Goal: Information Seeking & Learning: Learn about a topic

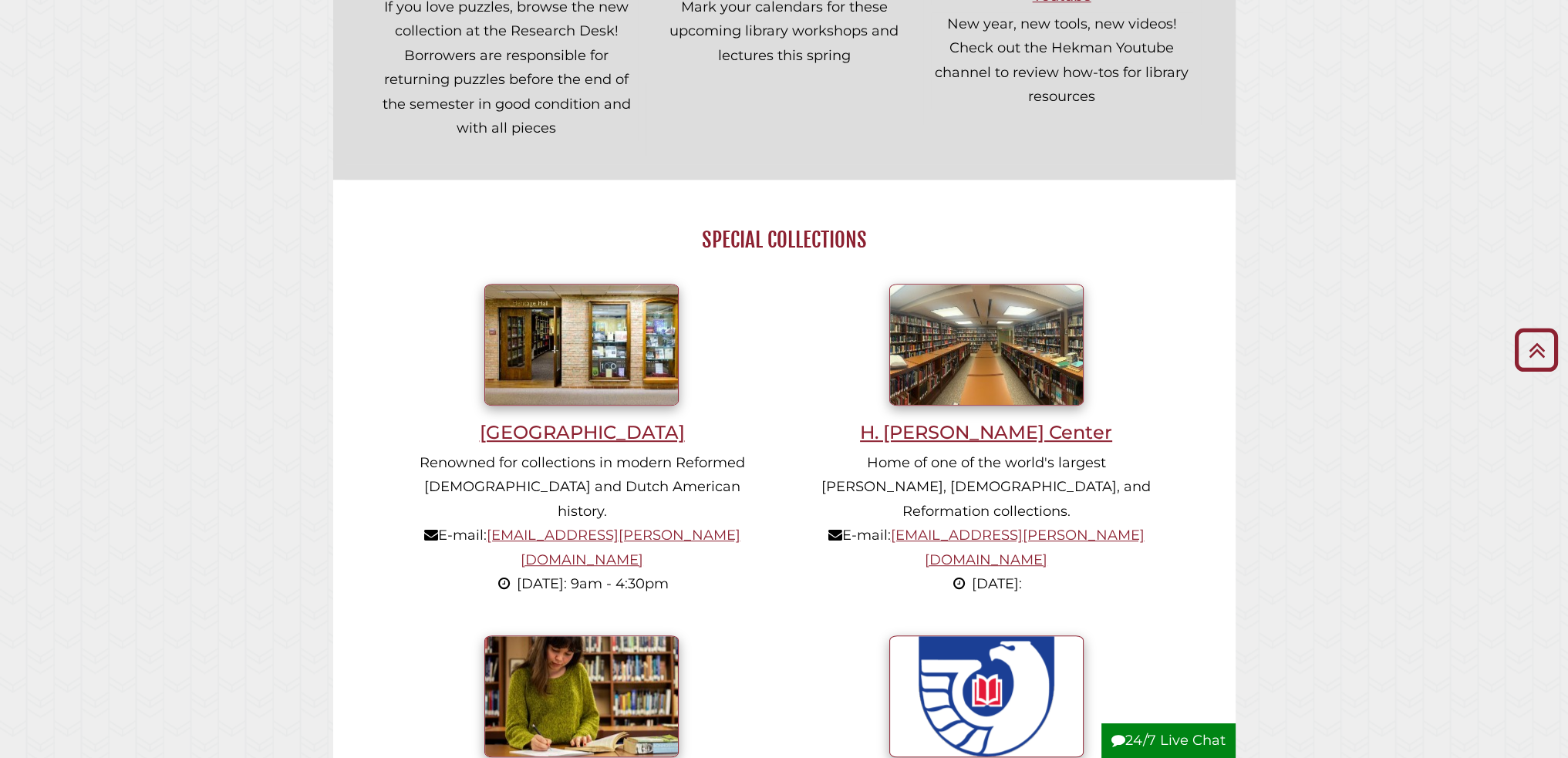
scroll to position [786, 0]
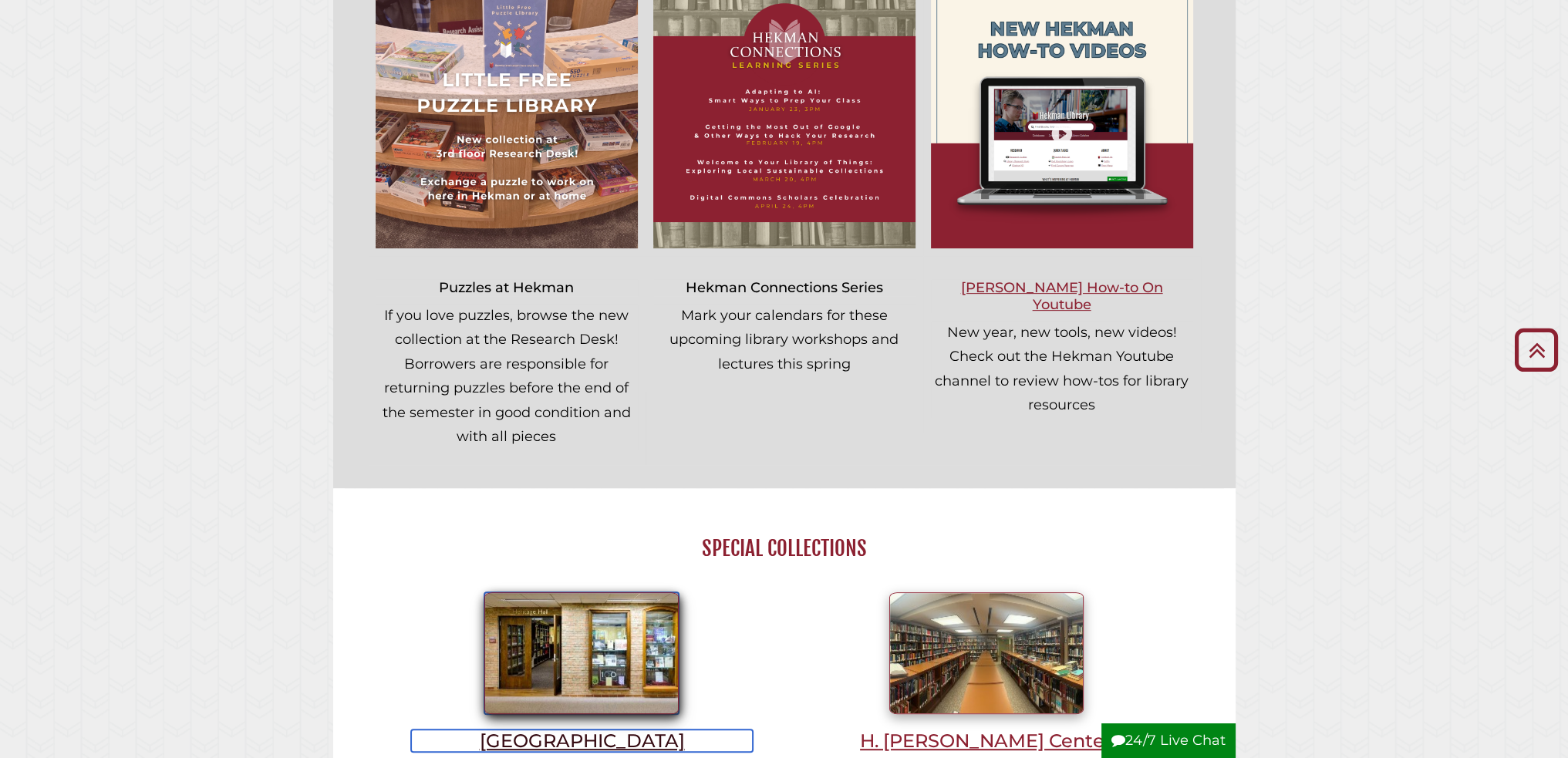
click at [617, 632] on img at bounding box center [581, 653] width 194 height 122
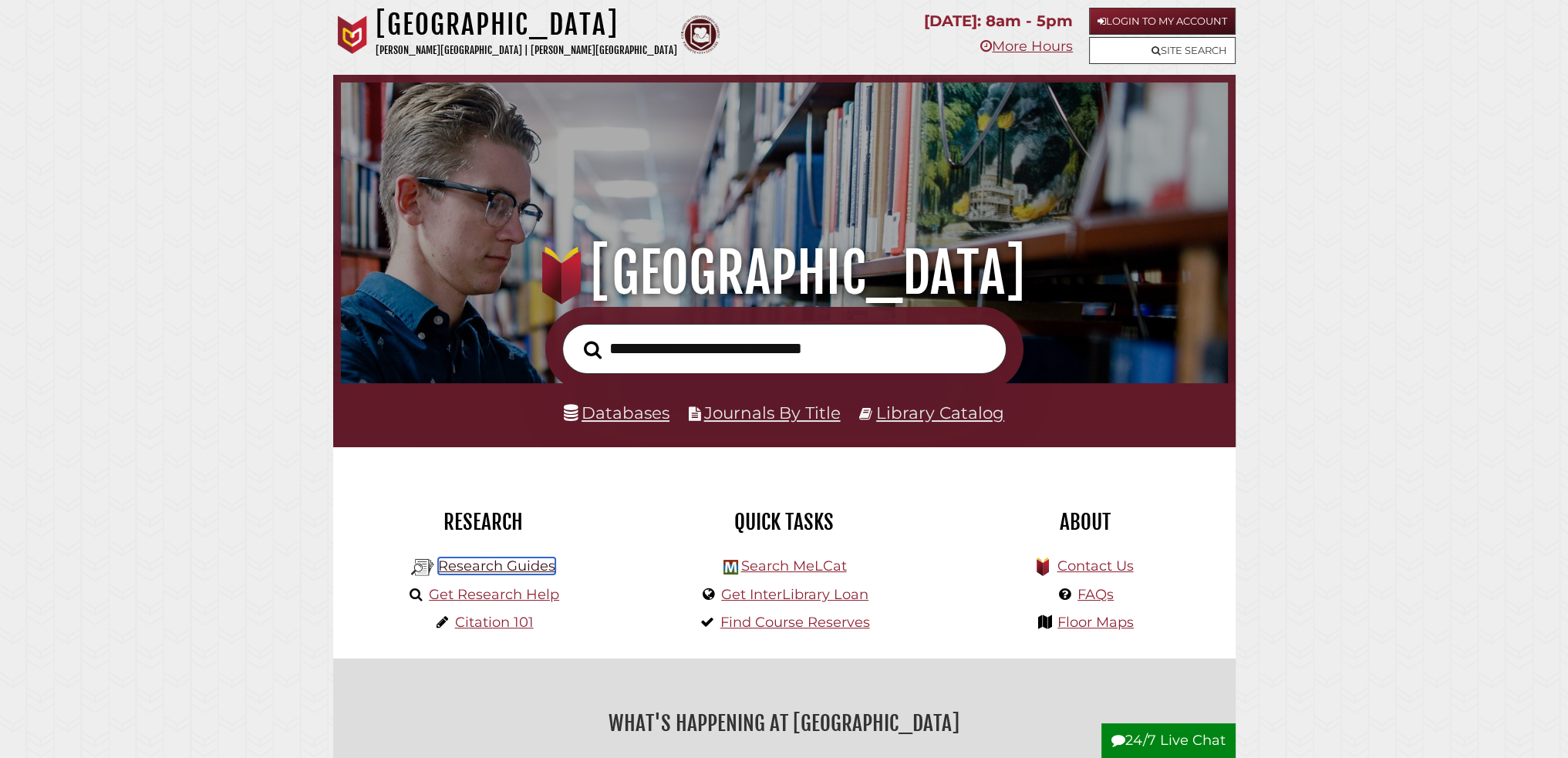
click at [466, 571] on link "Research Guides" at bounding box center [496, 566] width 117 height 17
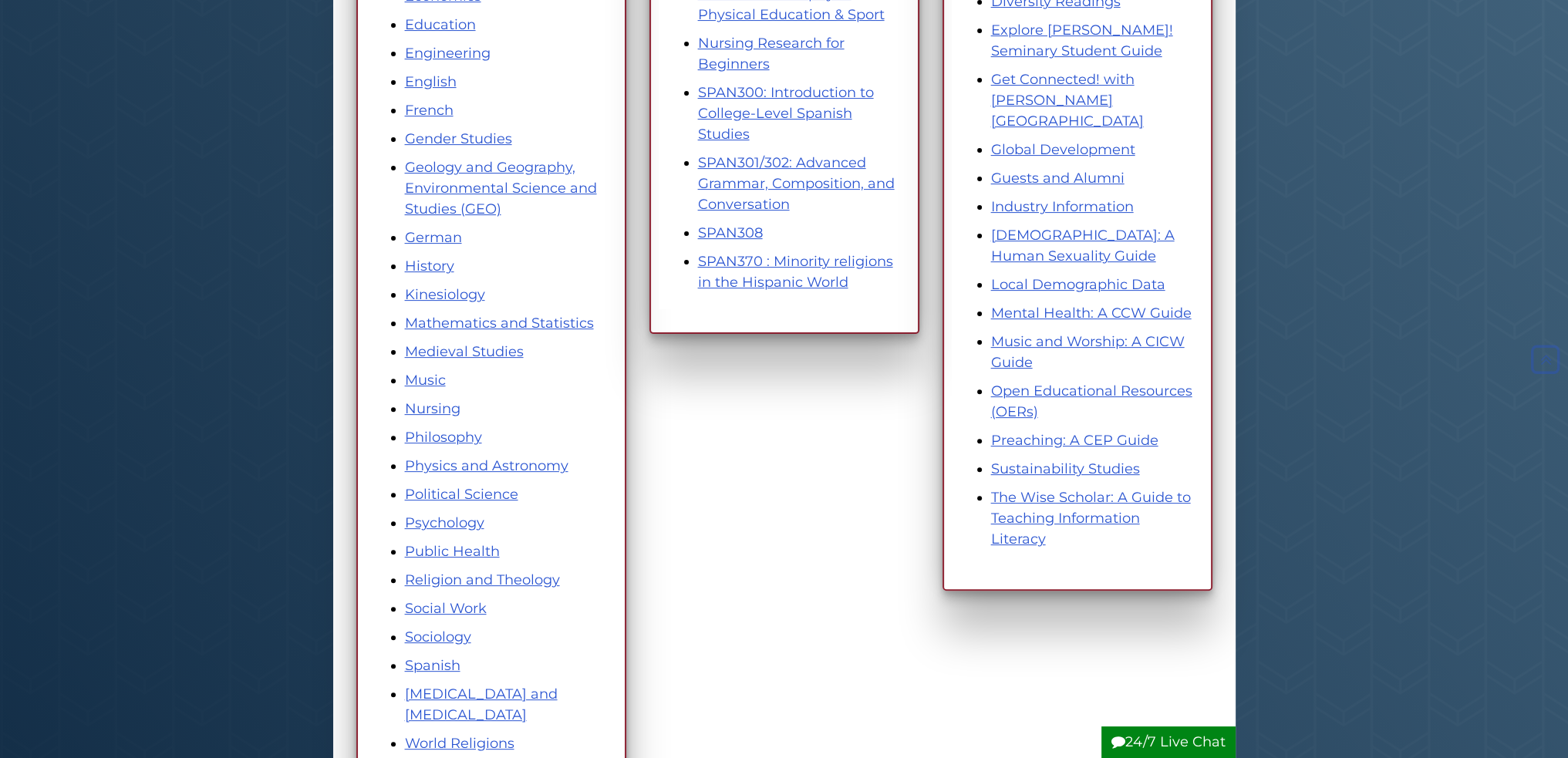
scroll to position [1080, 0]
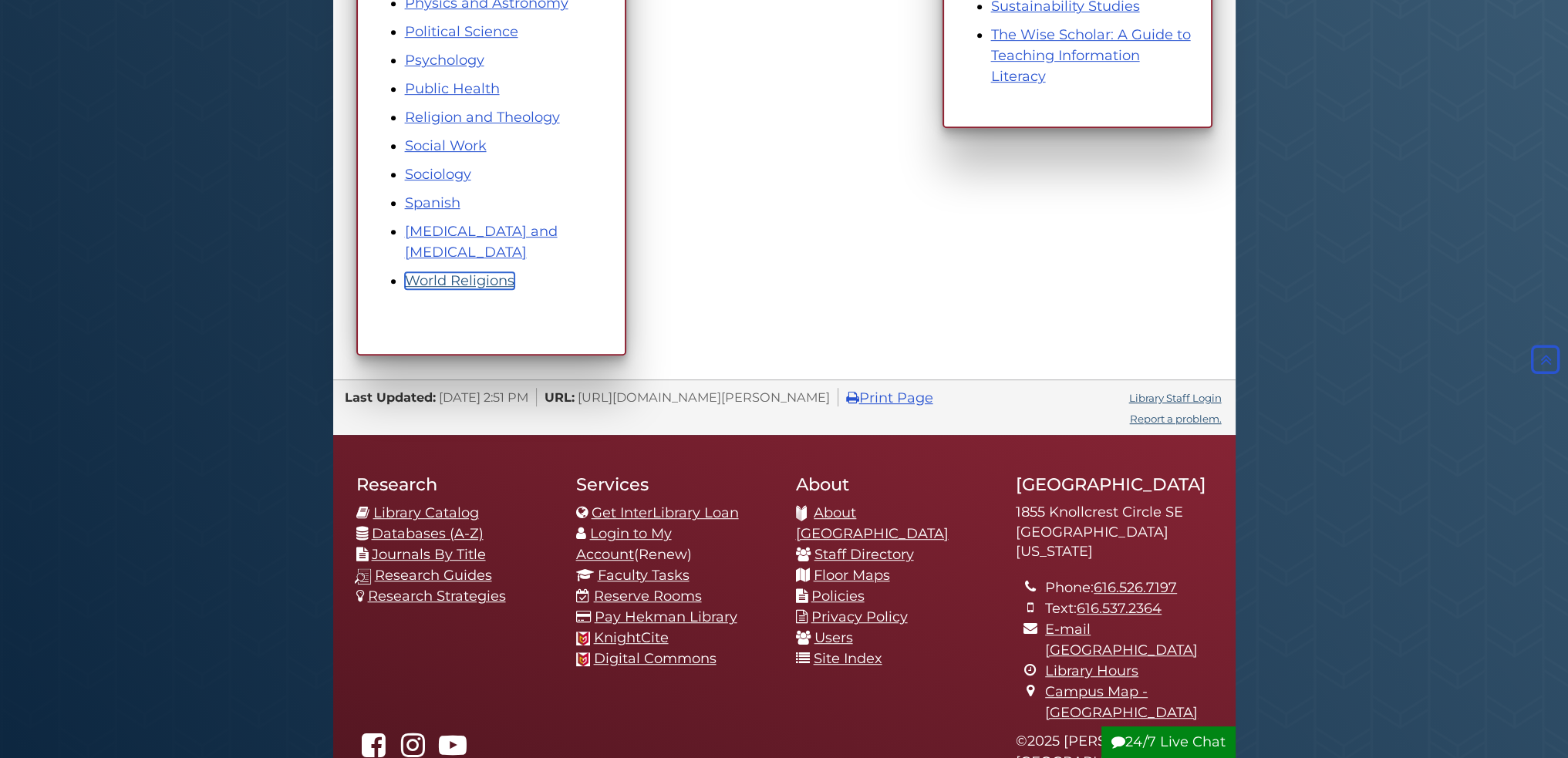
click at [447, 273] on link "World Religions" at bounding box center [460, 281] width 109 height 17
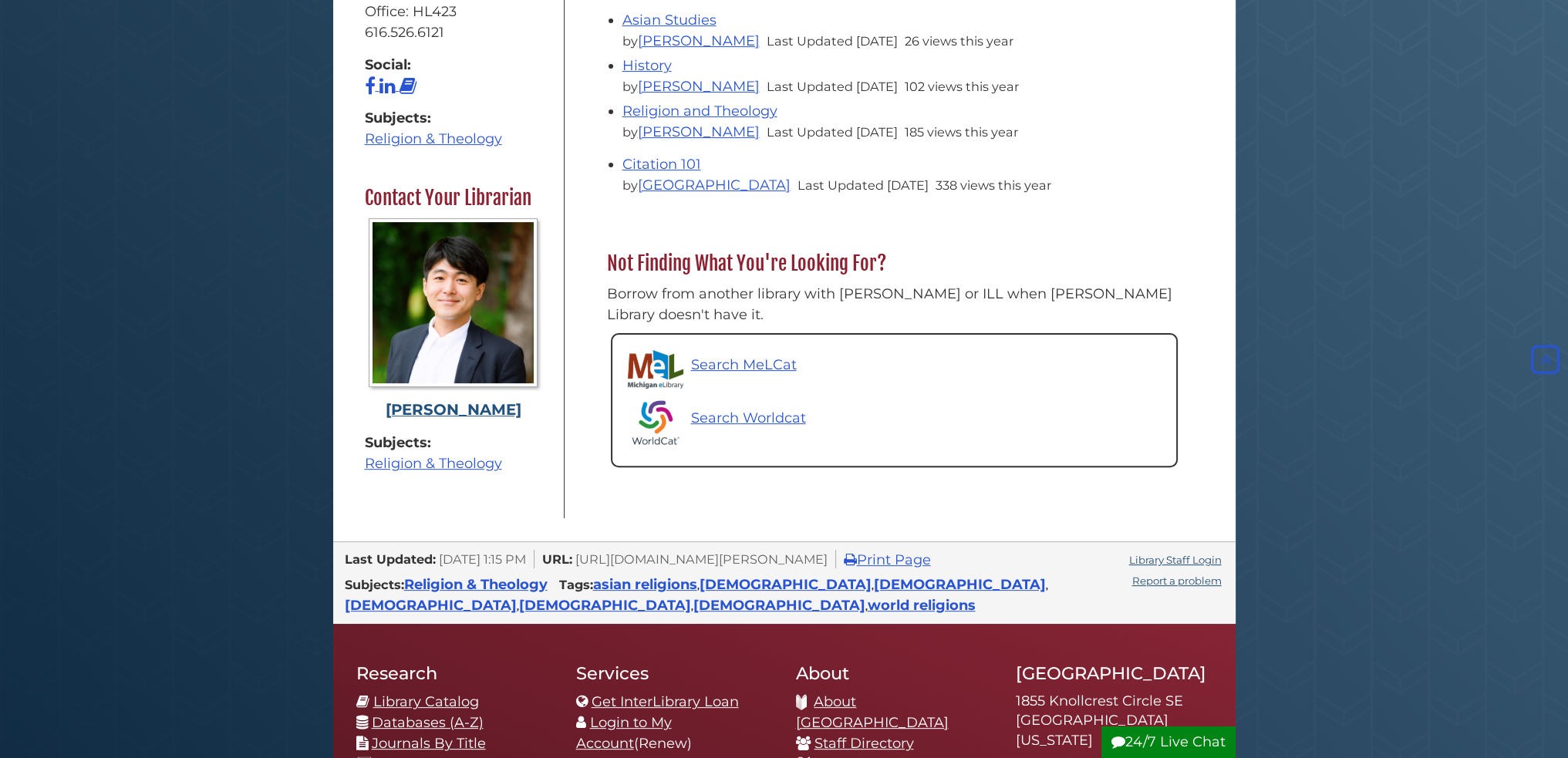
scroll to position [694, 0]
